Goal: Task Accomplishment & Management: Use online tool/utility

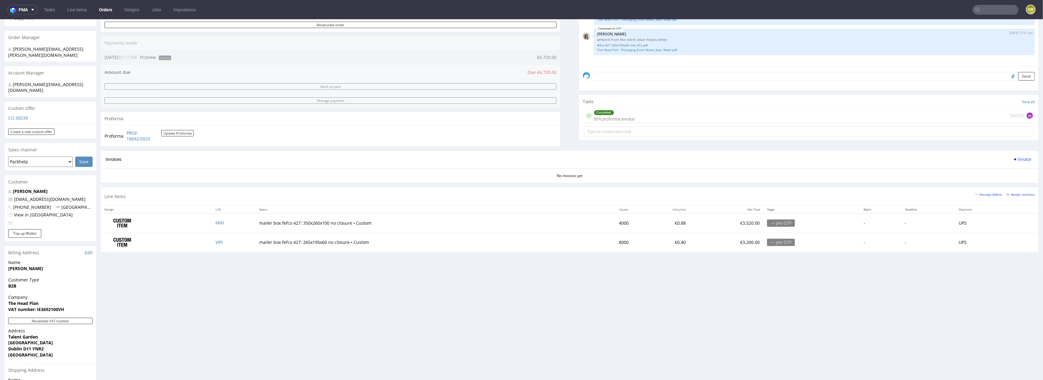
scroll to position [185, 0]
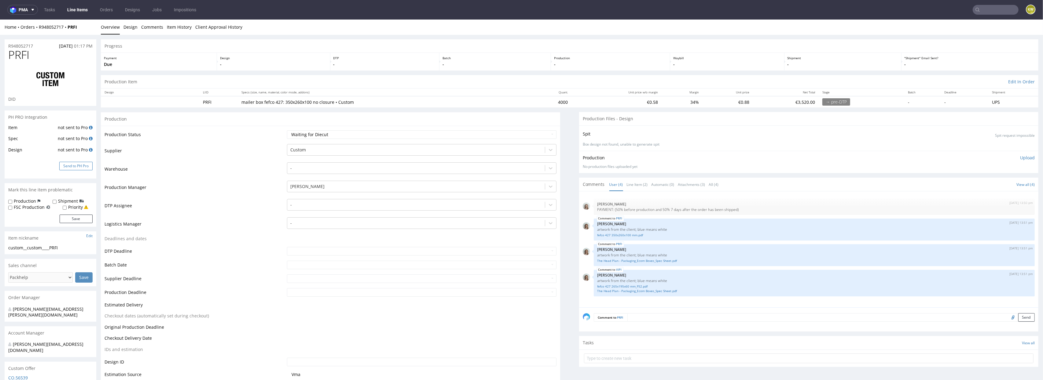
click at [77, 166] on button "Send to PH Pro" at bounding box center [75, 166] width 33 height 9
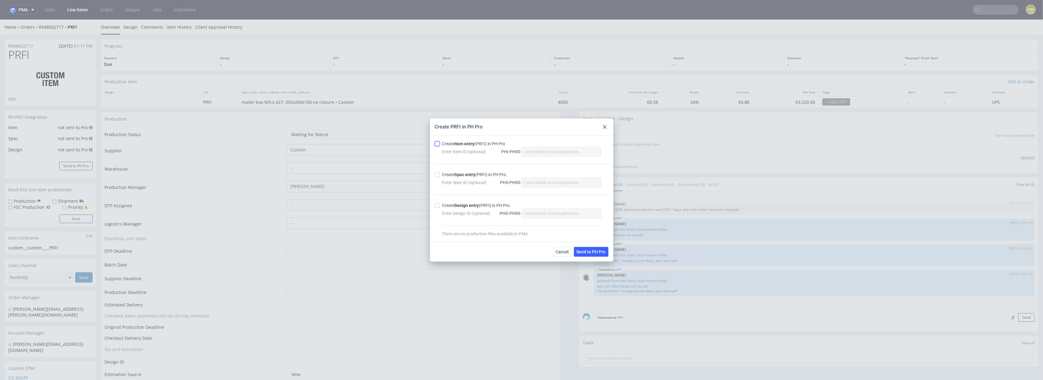
click at [438, 141] on input "Create Item entry (PRFI) in PH Pro" at bounding box center [437, 143] width 5 height 5
checkbox input "true"
drag, startPoint x: 606, startPoint y: 130, endPoint x: 606, endPoint y: 110, distance: 19.6
click at [606, 130] on div at bounding box center [604, 126] width 7 height 7
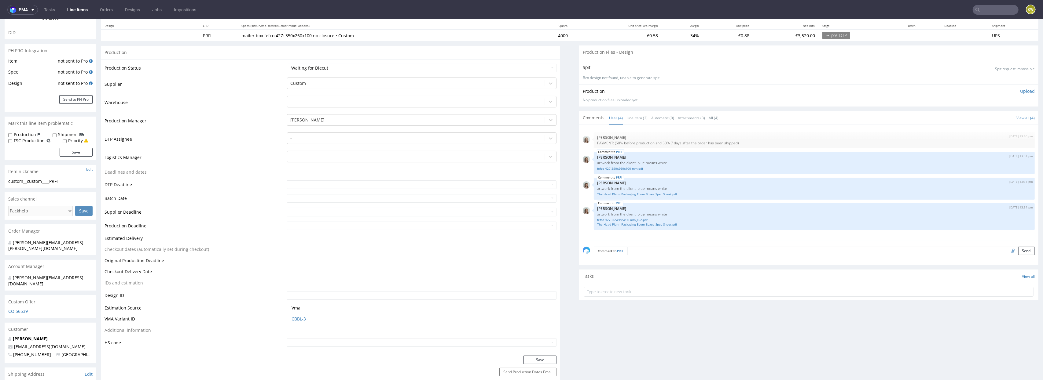
scroll to position [90, 0]
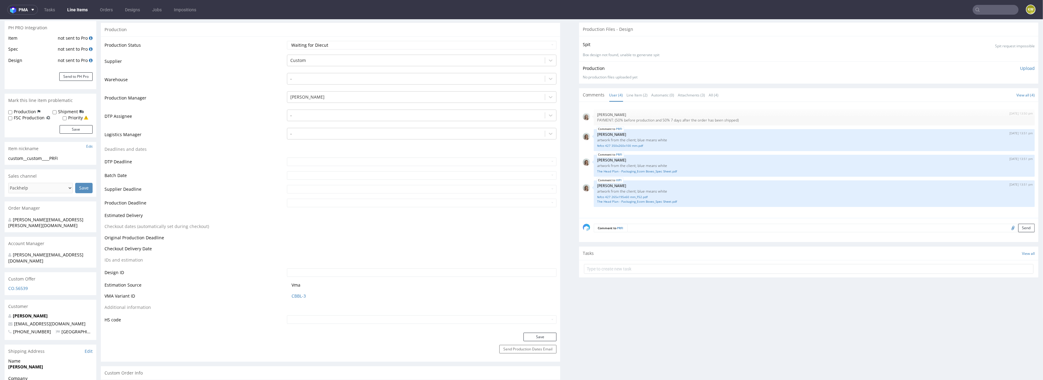
click at [640, 231] on textarea at bounding box center [830, 228] width 407 height 9
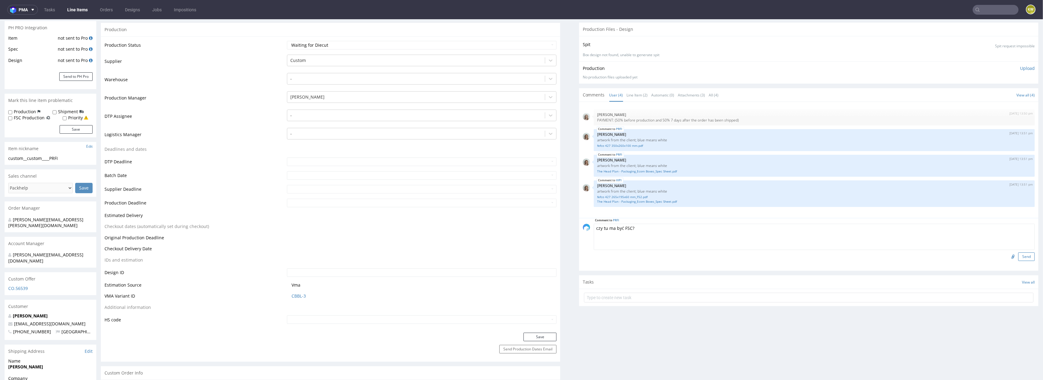
type textarea "czy tu ma być FSC?"
click at [1018, 258] on button "Send" at bounding box center [1026, 257] width 17 height 9
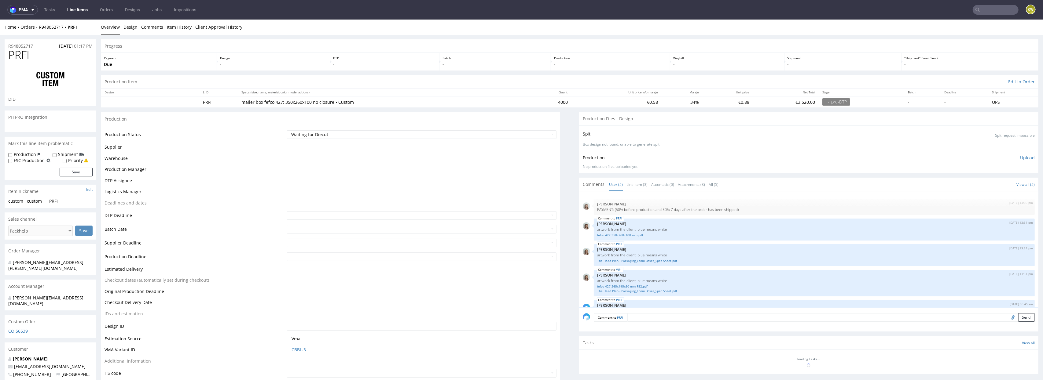
scroll to position [13, 0]
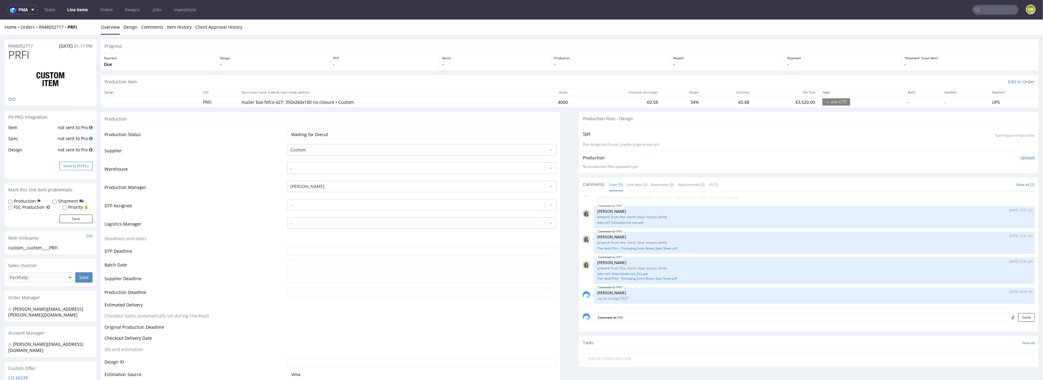
click at [70, 167] on button "Send to PH Pro" at bounding box center [75, 166] width 33 height 9
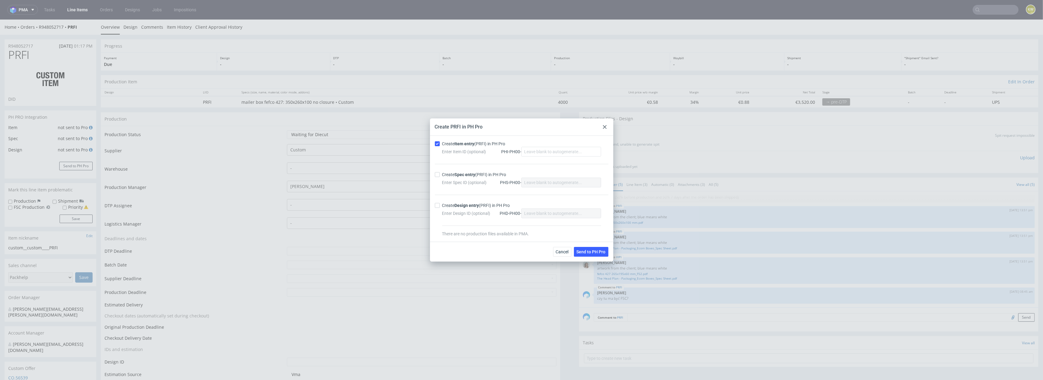
click at [434, 173] on div "Create Item entry (PRFI) in PH Pro Enter Item ID (optional) PHI-PH00- Create Sp…" at bounding box center [521, 189] width 183 height 106
click at [439, 176] on input "Create Spec entry (PRFI) in PH Pro" at bounding box center [437, 174] width 5 height 5
checkbox input "true"
click at [584, 250] on span "Send to PH Pro" at bounding box center [591, 252] width 29 height 4
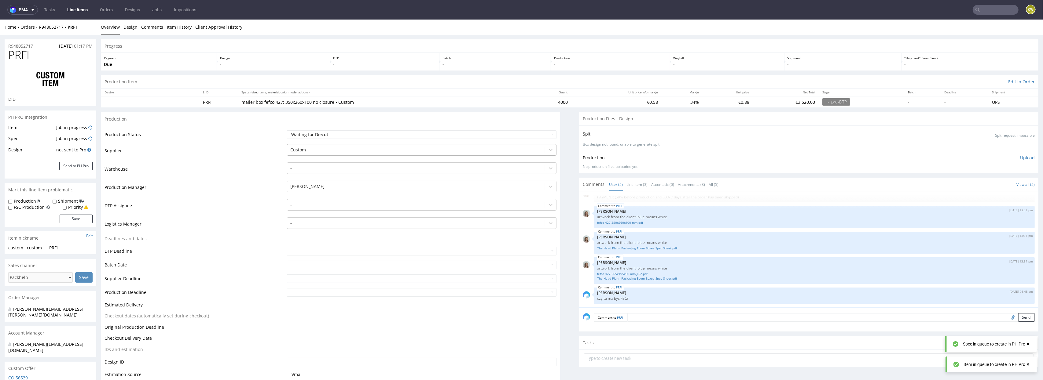
click at [312, 151] on div at bounding box center [416, 149] width 252 height 7
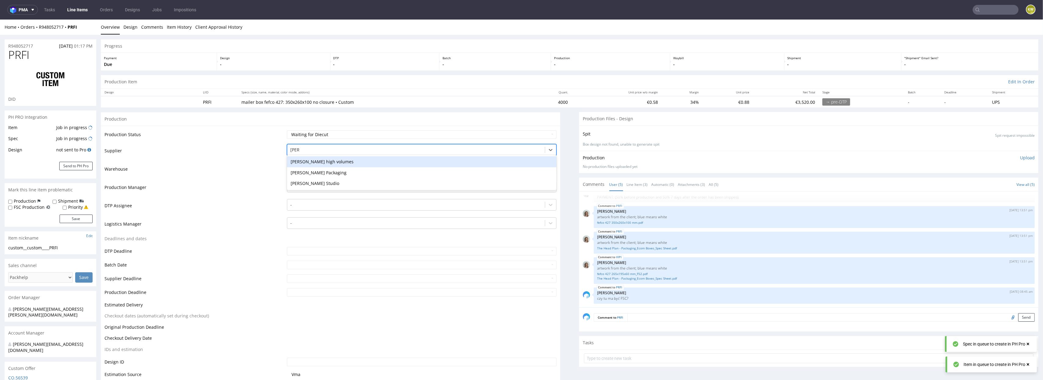
type input "adams"
click at [309, 169] on div "Adams Packaging" at bounding box center [422, 172] width 270 height 11
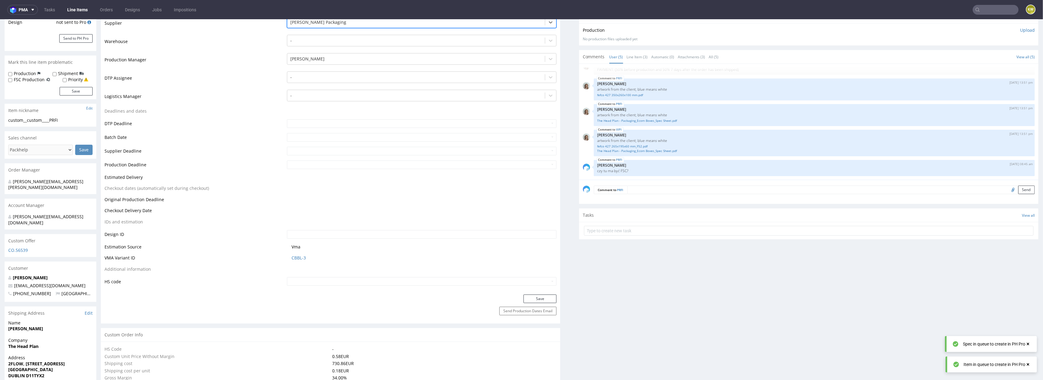
scroll to position [183, 0]
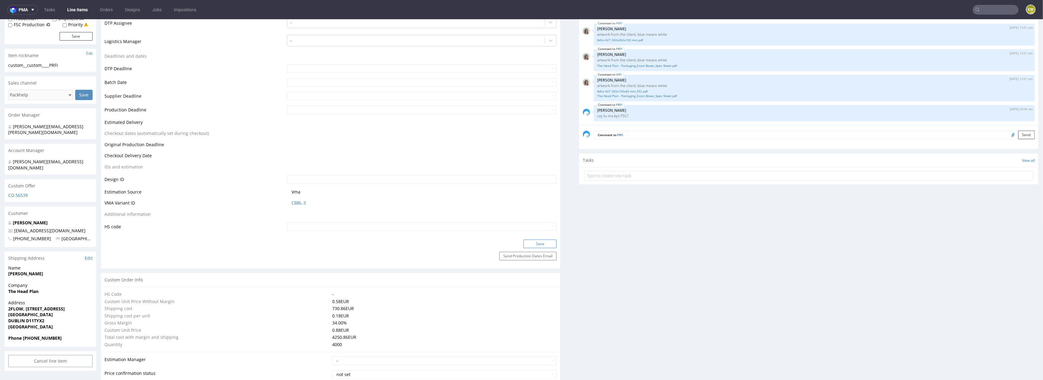
click at [530, 245] on button "Save" at bounding box center [539, 244] width 33 height 9
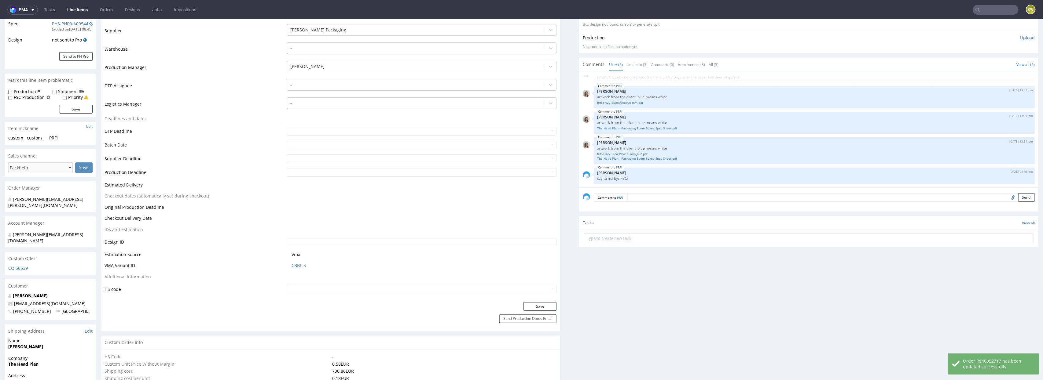
scroll to position [145, 0]
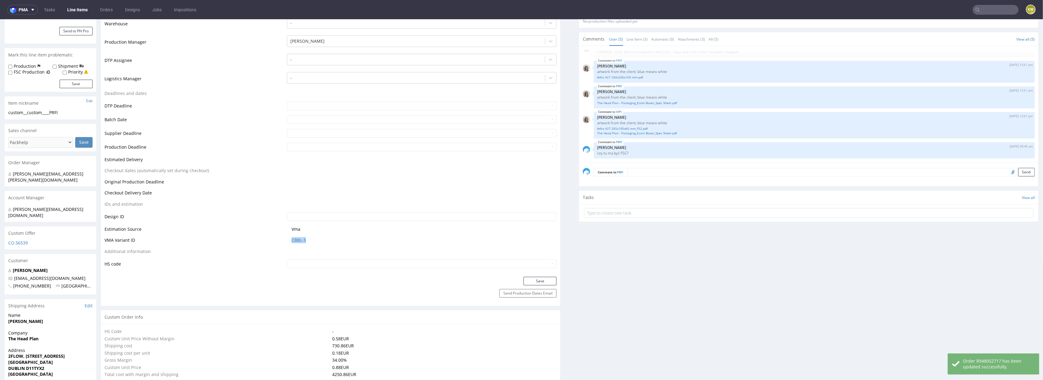
drag, startPoint x: 307, startPoint y: 242, endPoint x: 280, endPoint y: 240, distance: 27.8
click at [279, 240] on tr "VMA Variant ID CBBL-3" at bounding box center [331, 242] width 452 height 11
copy tr "CBBL-3"
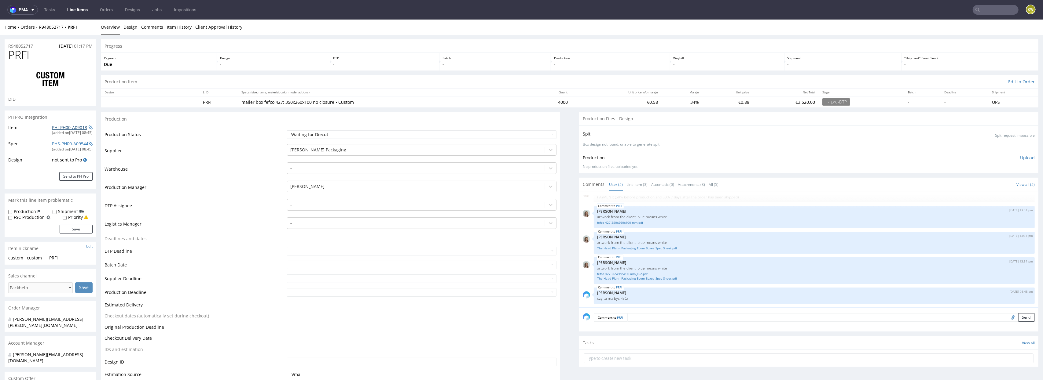
click at [52, 126] on link "PHI-PH00-A09018" at bounding box center [69, 128] width 35 height 6
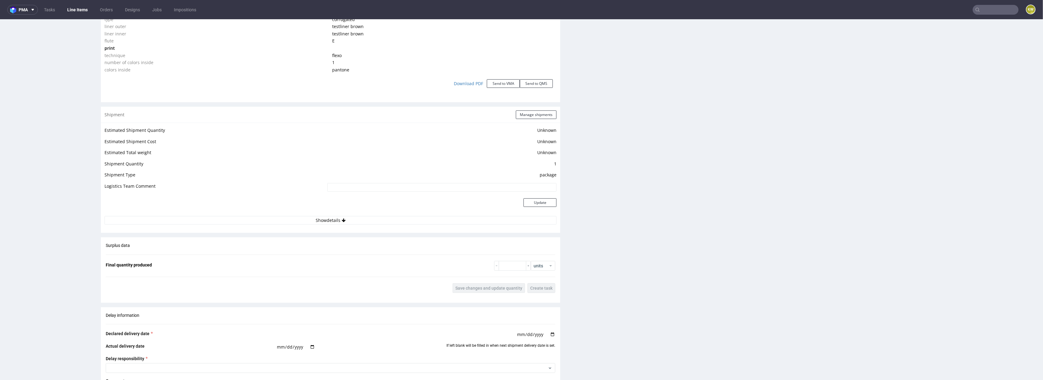
scroll to position [882, 0]
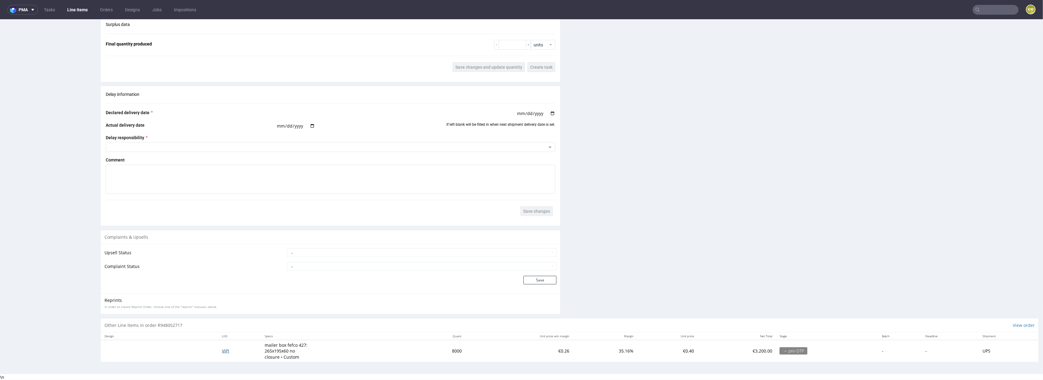
click at [223, 350] on span "VIPI" at bounding box center [225, 351] width 7 height 6
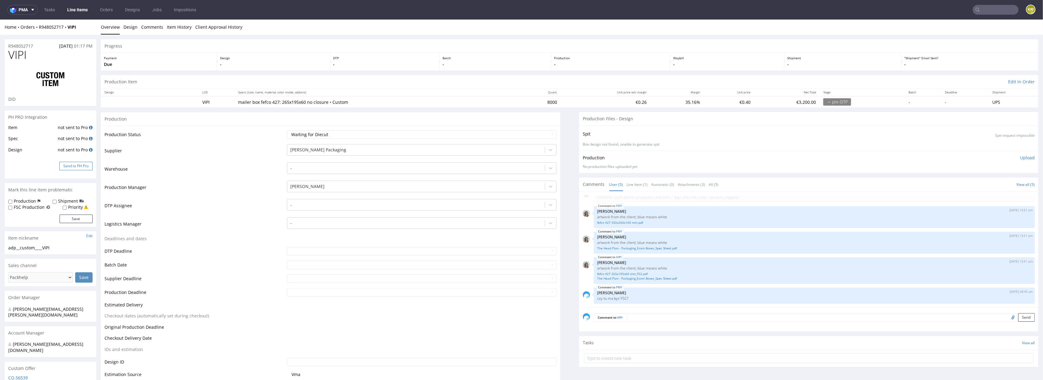
click at [80, 166] on button "Send to PH Pro" at bounding box center [75, 166] width 33 height 9
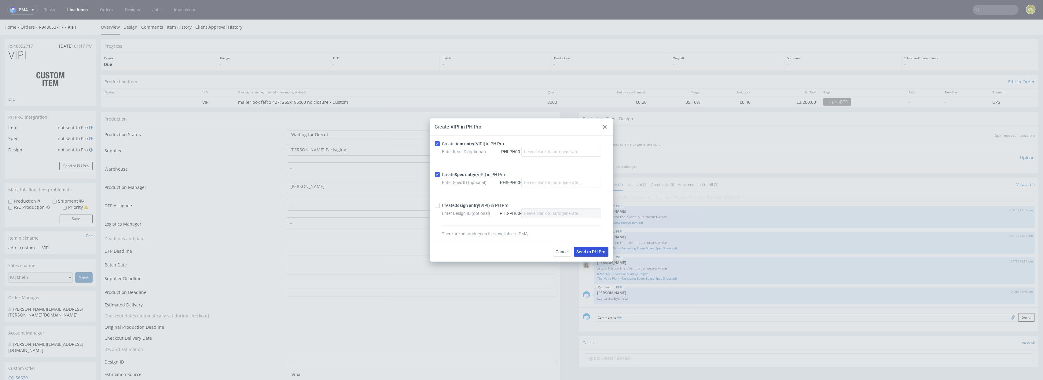
click at [602, 252] on span "Send to PH Pro" at bounding box center [591, 252] width 29 height 4
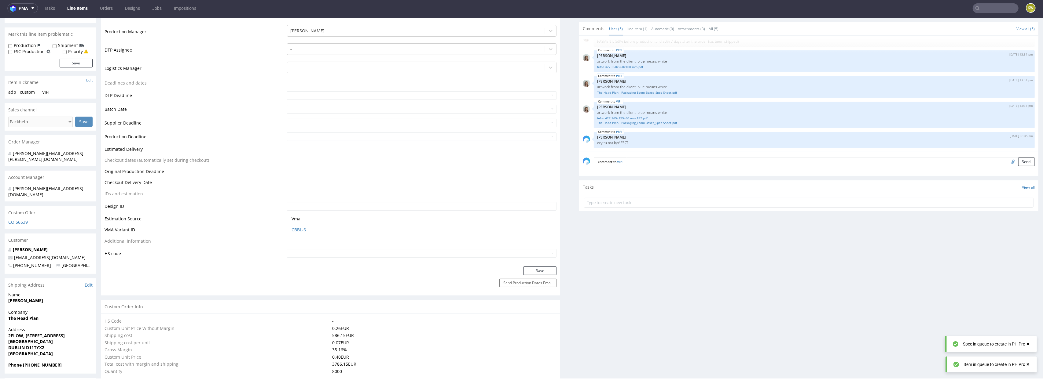
scroll to position [156, 0]
drag, startPoint x: 317, startPoint y: 231, endPoint x: 278, endPoint y: 230, distance: 38.5
click at [278, 230] on tr "VMA Variant ID CBBL-6" at bounding box center [331, 230] width 452 height 11
copy tr "CBBL-6"
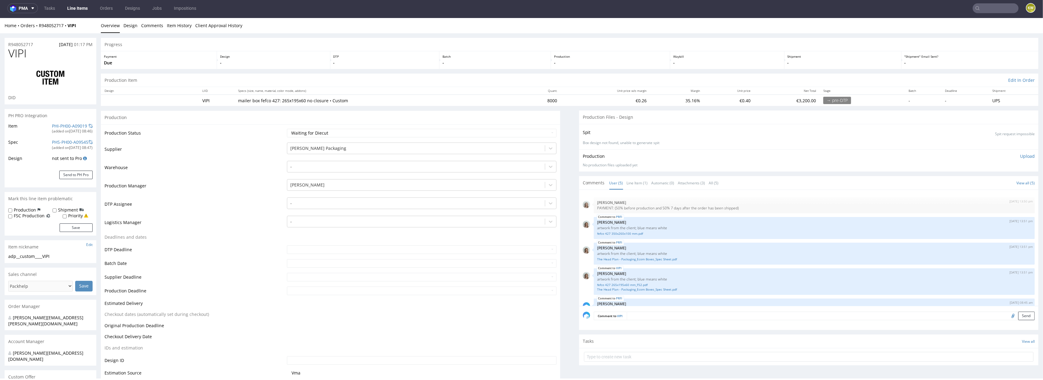
scroll to position [13, 0]
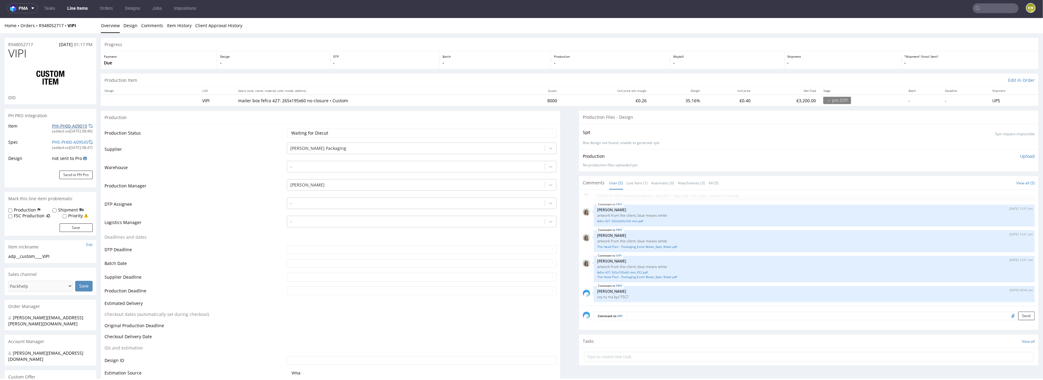
click at [53, 127] on link "PHI-PH00-A09019" at bounding box center [69, 126] width 35 height 6
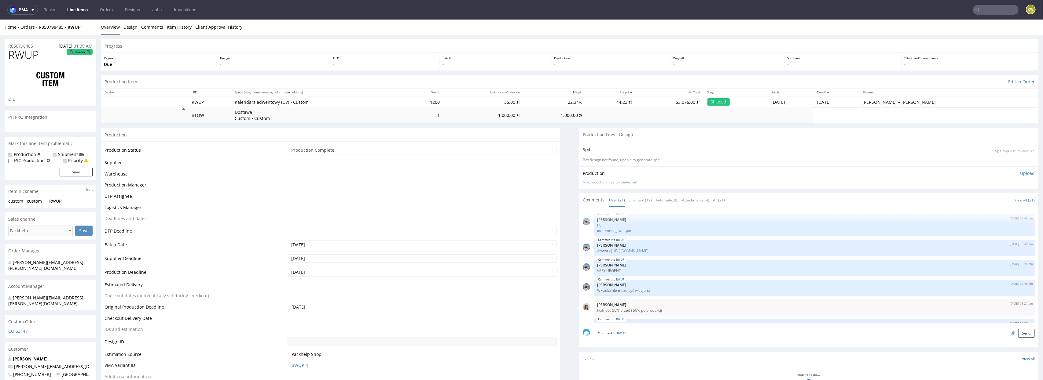
scroll to position [373, 0]
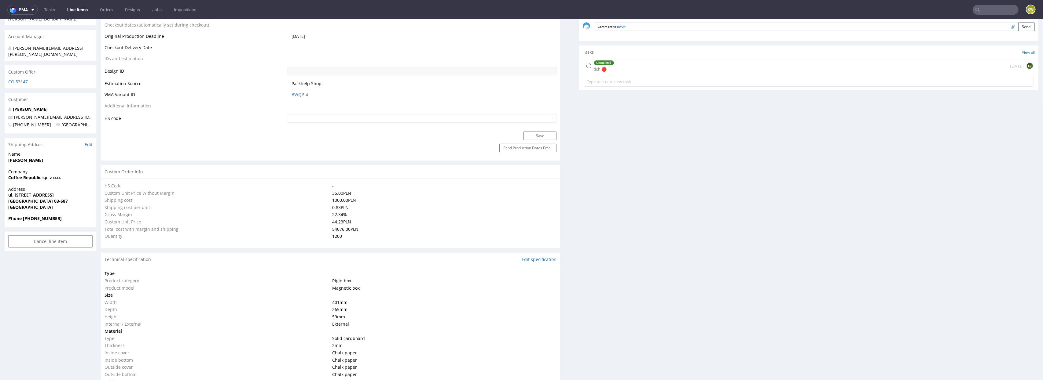
select select "in_progress"
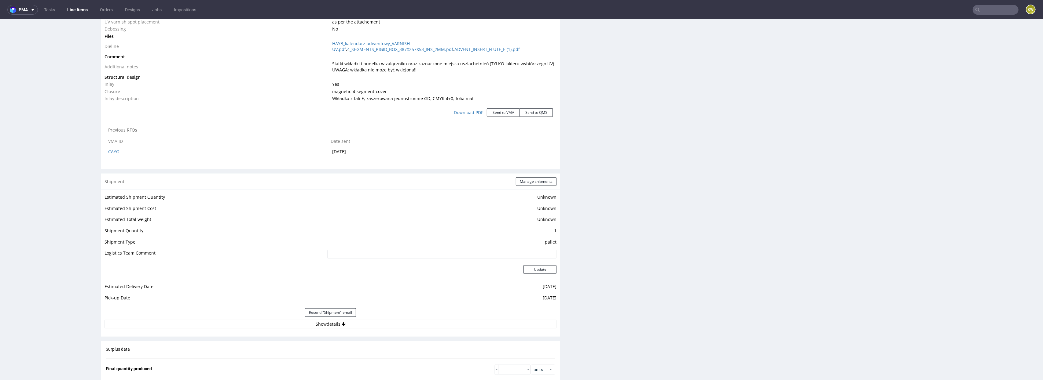
scroll to position [790, 0]
click at [108, 157] on link "CAYO" at bounding box center [113, 157] width 11 height 6
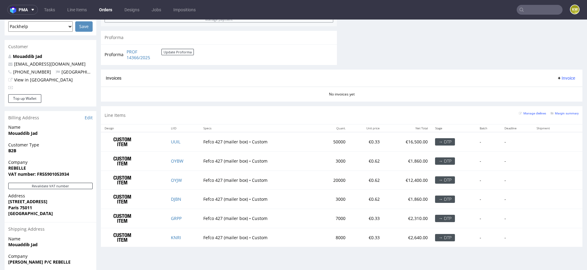
scroll to position [273, 0]
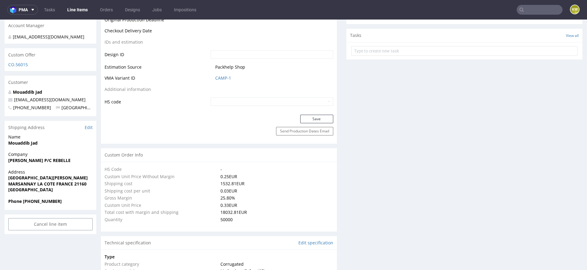
scroll to position [307, 0]
click at [223, 74] on td "Packhelp Shop" at bounding box center [271, 69] width 124 height 11
click at [220, 77] on link "CAMP-1" at bounding box center [223, 78] width 16 height 6
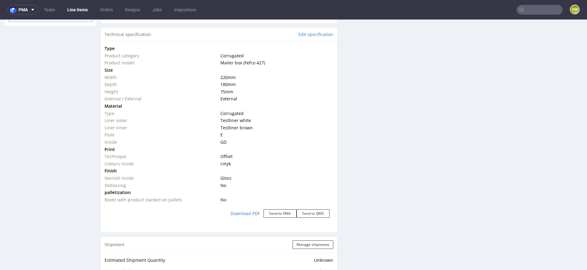
scroll to position [517, 0]
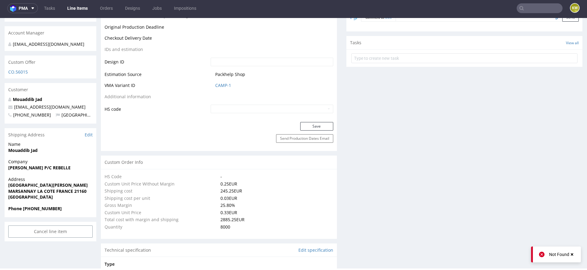
scroll to position [297, 0]
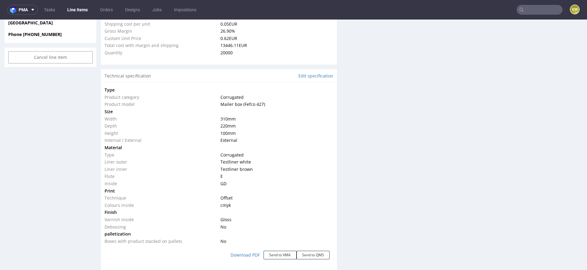
scroll to position [477, 0]
